Goal: Obtain resource: Obtain resource

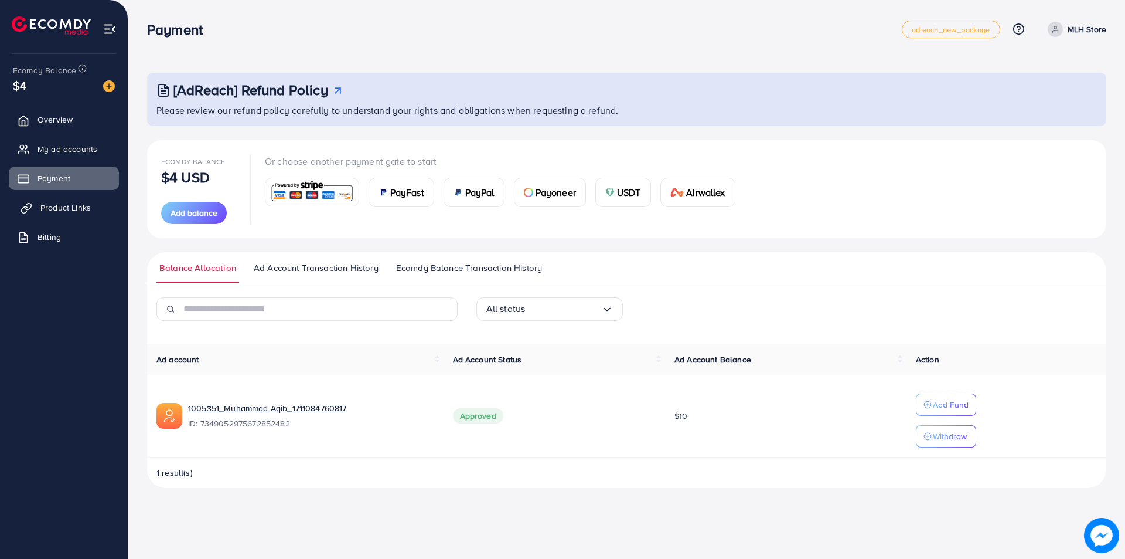
click at [60, 212] on span "Product Links" at bounding box center [65, 208] width 50 height 12
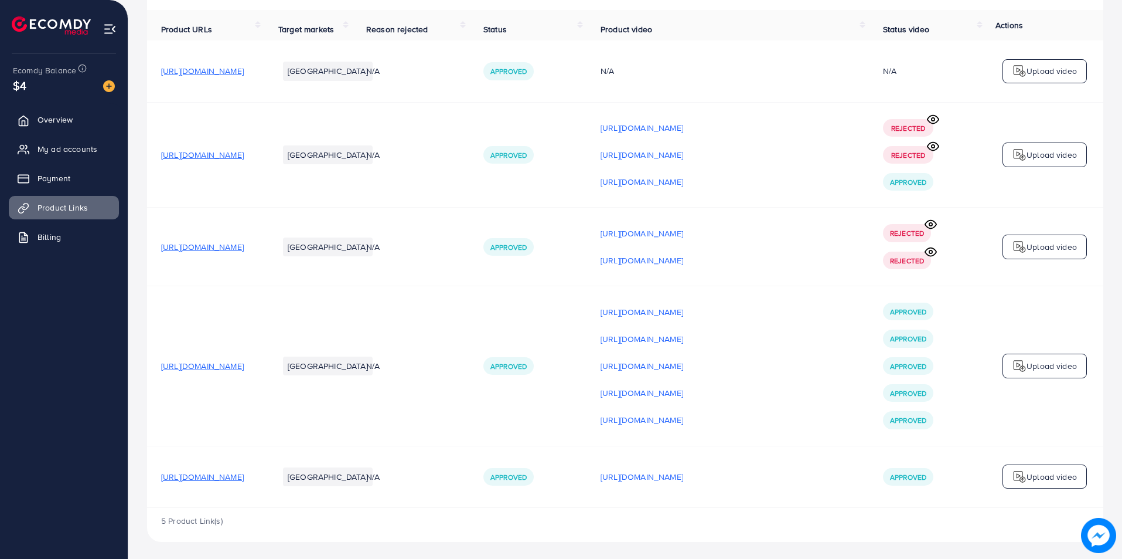
scroll to position [117, 0]
drag, startPoint x: 161, startPoint y: 369, endPoint x: 344, endPoint y: 382, distance: 183.4
click at [264, 383] on td "[URL][DOMAIN_NAME]" at bounding box center [205, 364] width 117 height 159
copy span "[URL][DOMAIN_NAME]"
